Goal: Transaction & Acquisition: Purchase product/service

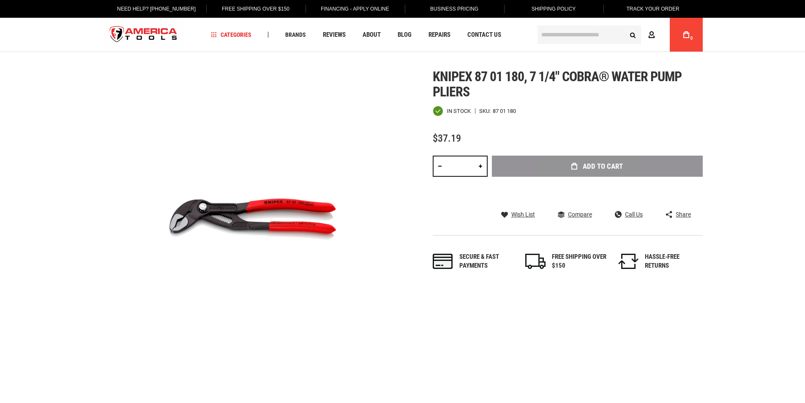
click at [651, 33] on icon at bounding box center [651, 35] width 7 height 8
